Goal: Transaction & Acquisition: Obtain resource

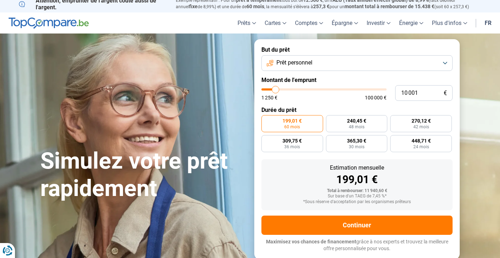
scroll to position [5, 0]
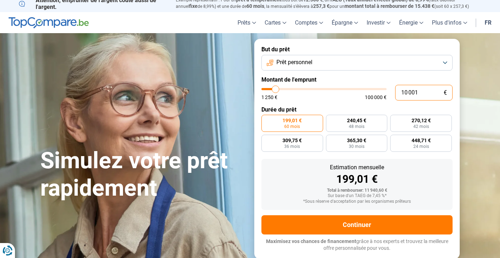
drag, startPoint x: 429, startPoint y: 93, endPoint x: 396, endPoint y: 91, distance: 33.2
click at [396, 91] on input "10 001" at bounding box center [423, 93] width 57 height 16
type input "7 750"
type input "7750"
type input "7 500"
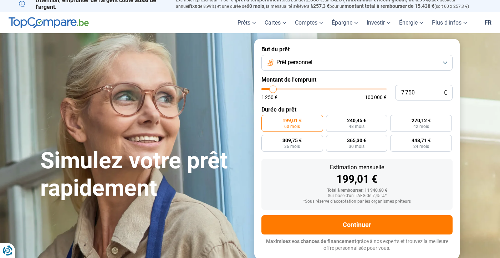
type input "7500"
type input "6 750"
type input "6750"
type input "5 250"
type input "5250"
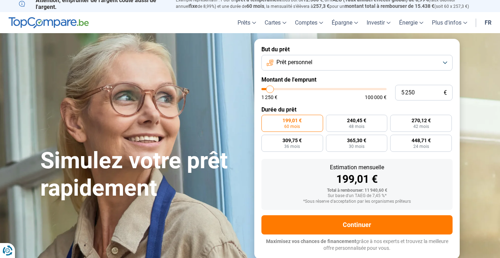
type input "3 500"
type input "3500"
type input "1 500"
type input "1500"
type input "1 250"
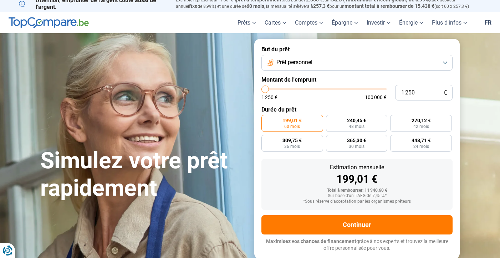
drag, startPoint x: 273, startPoint y: 91, endPoint x: 249, endPoint y: 92, distance: 24.6
type input "1250"
click at [249, 92] on div "Simulez votre prêt rapidement But du prêt Prêt personnel Montant de l'emprunt 1…" at bounding box center [250, 149] width 428 height 220
radio input "true"
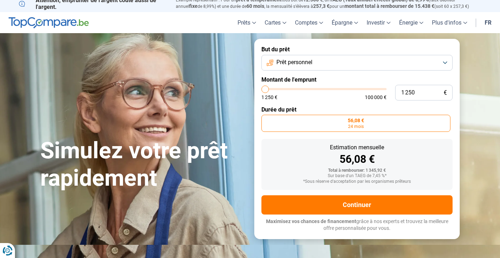
scroll to position [0, 0]
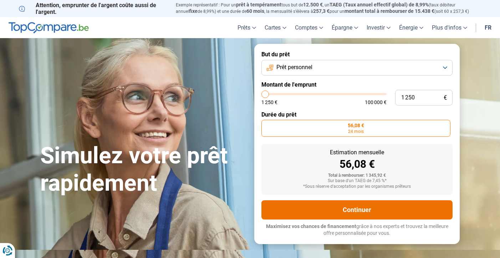
click at [385, 212] on button "Continuer" at bounding box center [356, 209] width 191 height 19
